Goal: Find specific page/section: Find specific page/section

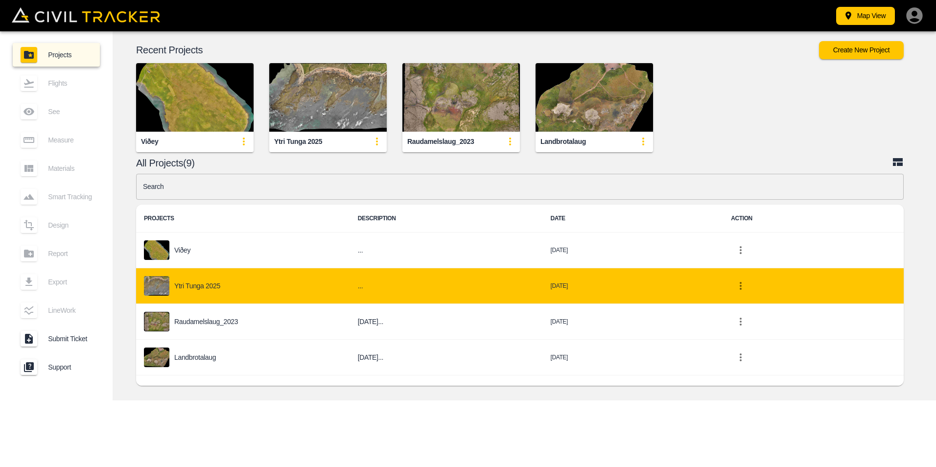
click at [178, 285] on p "Ytri Tunga 2025" at bounding box center [197, 286] width 46 height 8
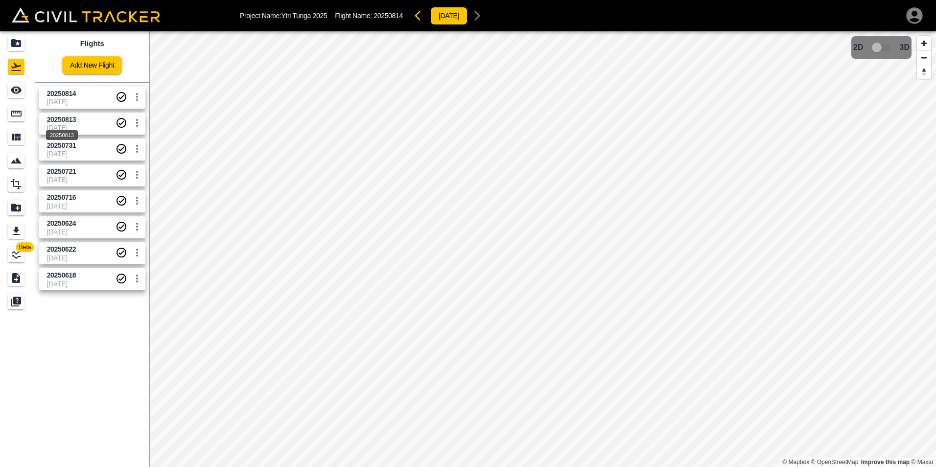
click at [76, 117] on span "20250813" at bounding box center [61, 119] width 29 height 8
click at [91, 98] on span "[DATE]" at bounding box center [81, 102] width 69 height 8
click at [92, 127] on span "[DATE]" at bounding box center [81, 128] width 69 height 8
click at [91, 95] on span "20250814" at bounding box center [81, 93] width 69 height 9
click at [17, 228] on icon "Export" at bounding box center [16, 231] width 7 height 8
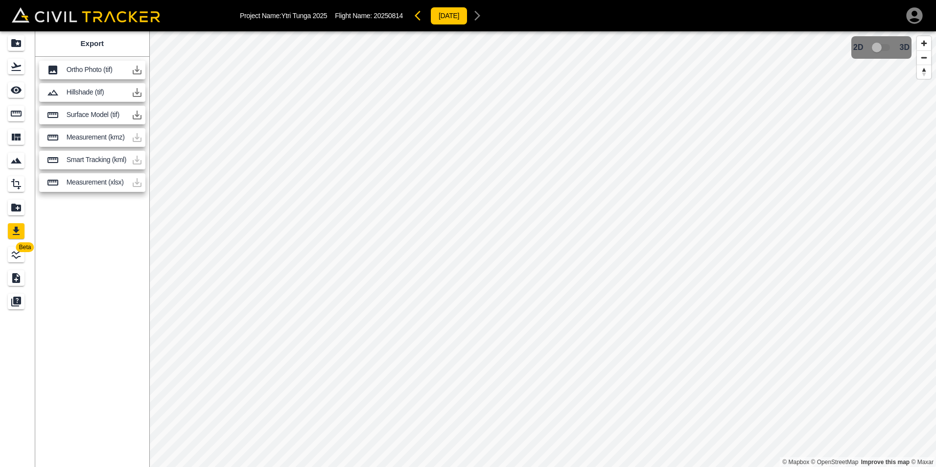
click at [137, 73] on icon "button" at bounding box center [137, 70] width 9 height 9
